Goal: Navigation & Orientation: Find specific page/section

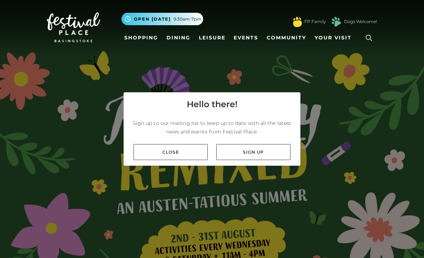
click at [187, 160] on link "Close" at bounding box center [171, 152] width 74 height 16
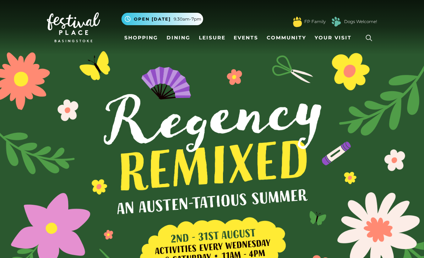
click at [132, 32] on link "Shopping" at bounding box center [141, 37] width 39 height 13
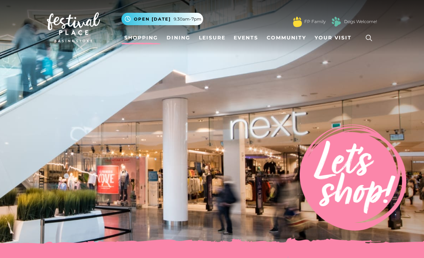
click at [328, 37] on span "Your Visit" at bounding box center [333, 37] width 37 height 7
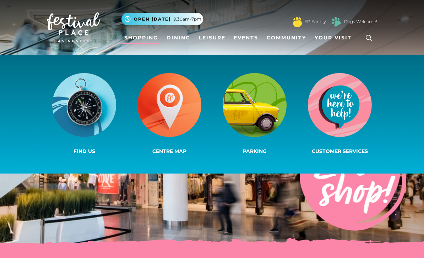
click at [87, 109] on img at bounding box center [84, 105] width 64 height 64
